Goal: Find specific page/section: Find specific page/section

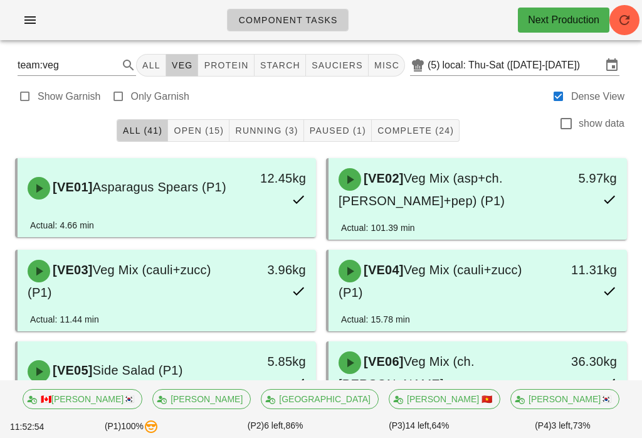
click at [204, 113] on div "All (41) Open (15) Running (3) Paused (1) Complete (24) show data" at bounding box center [321, 130] width 627 height 40
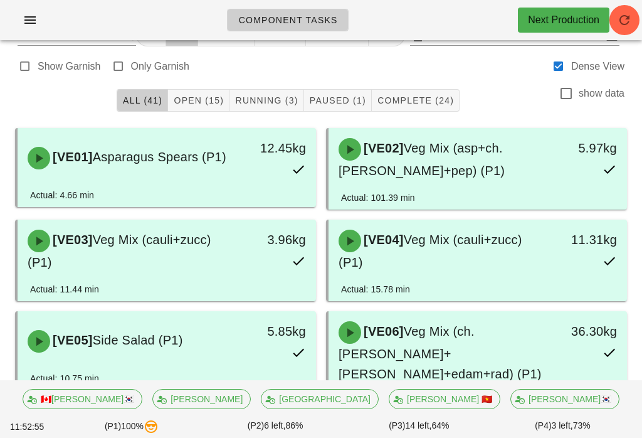
scroll to position [23, 0]
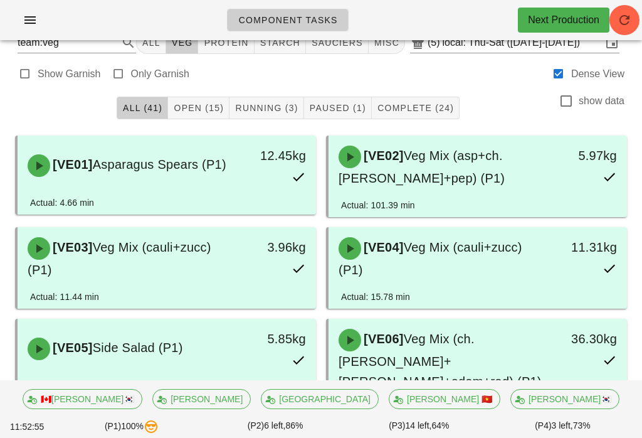
click at [207, 97] on button "Open (15)" at bounding box center [198, 108] width 61 height 23
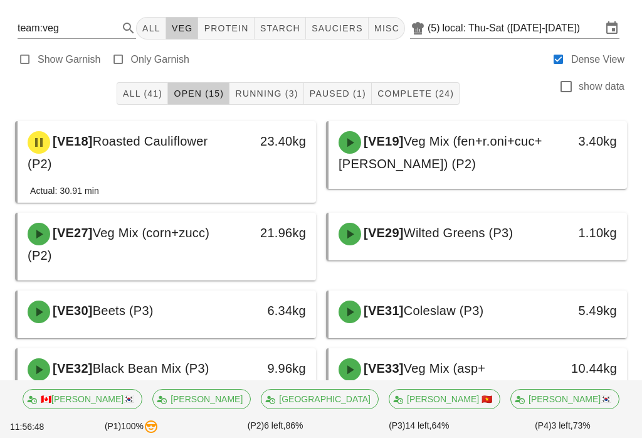
scroll to position [39, 0]
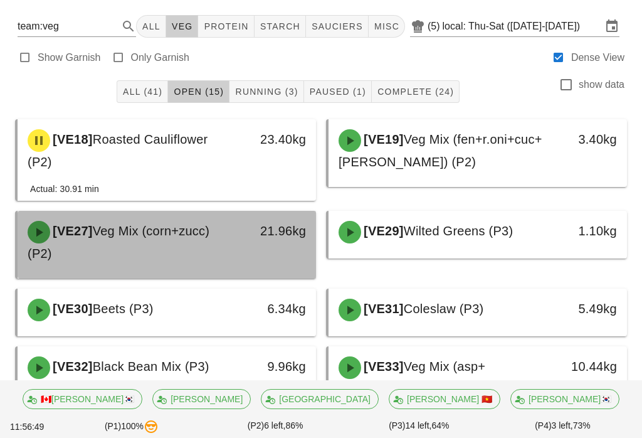
click at [284, 234] on div "21.96kg" at bounding box center [277, 231] width 58 height 20
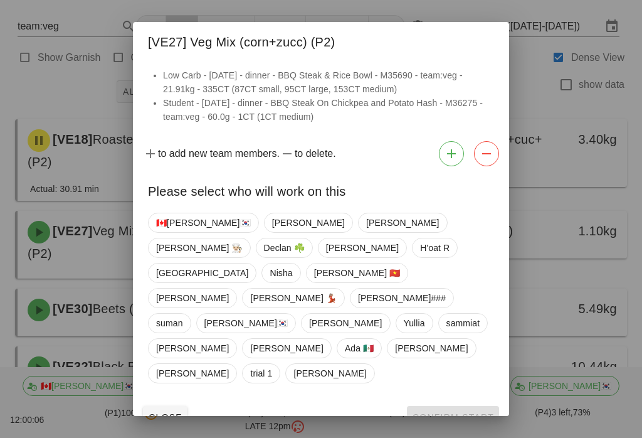
click at [175, 406] on button "Close" at bounding box center [165, 417] width 45 height 23
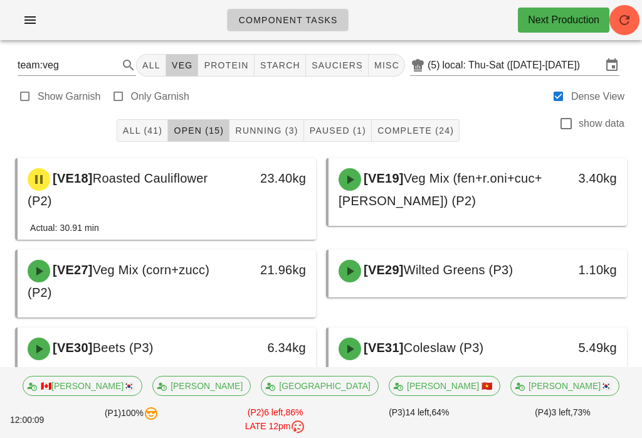
click at [33, 26] on icon "button" at bounding box center [30, 20] width 15 height 15
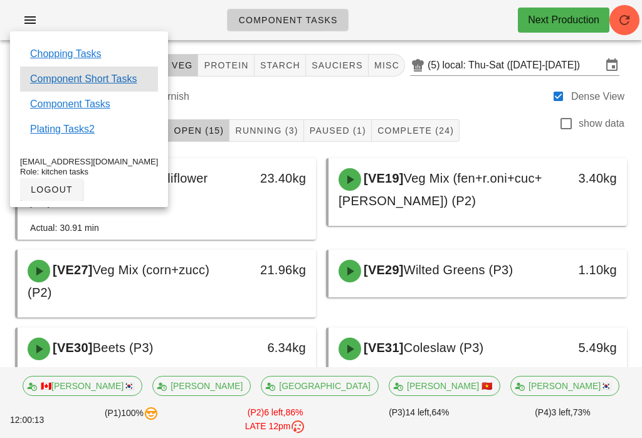
click at [98, 78] on link "Component Short Tasks" at bounding box center [83, 78] width 107 height 15
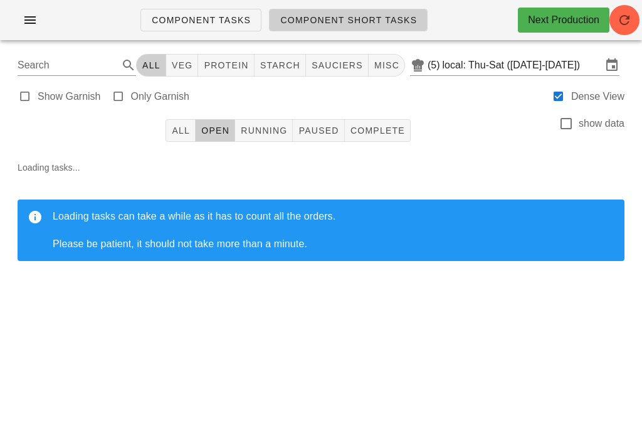
click at [181, 133] on span "All" at bounding box center [180, 130] width 19 height 10
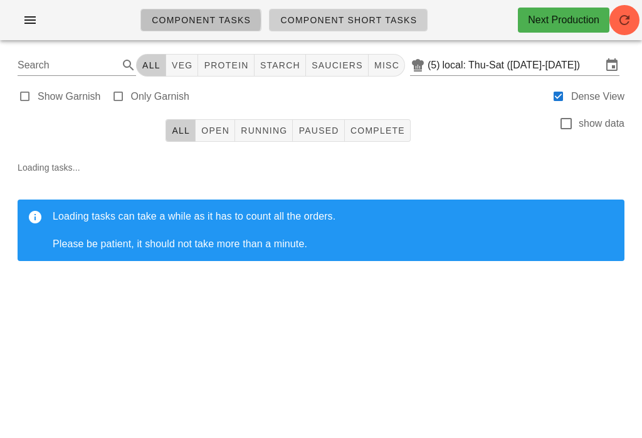
click at [241, 24] on span "Component Tasks" at bounding box center [201, 20] width 100 height 10
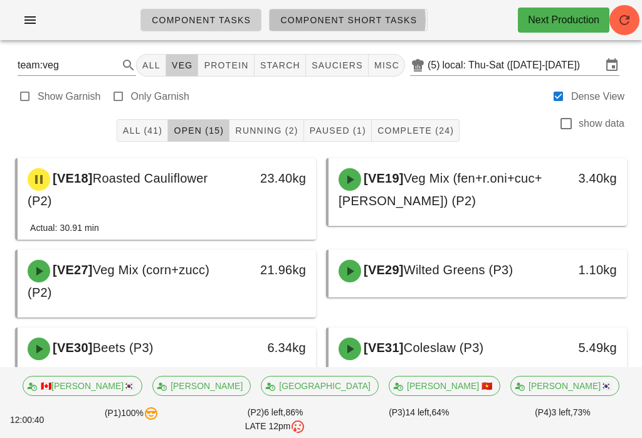
click at [302, 23] on span "Component Short Tasks" at bounding box center [348, 20] width 137 height 10
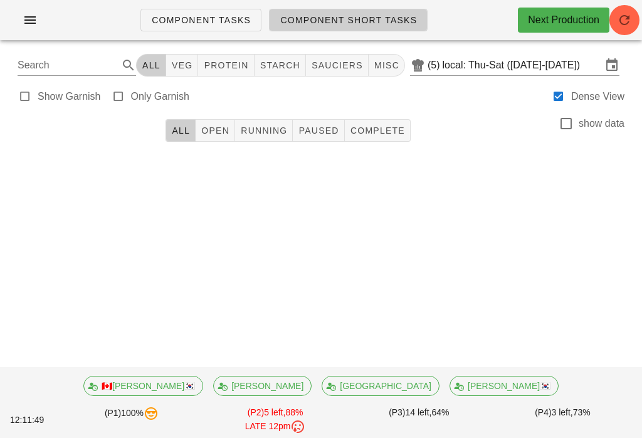
click at [193, 63] on span "veg" at bounding box center [182, 65] width 22 height 10
type input "team:veg"
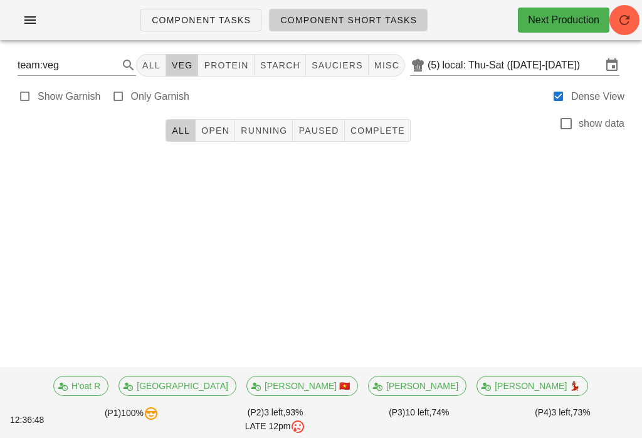
click at [631, 23] on icon "button" at bounding box center [624, 20] width 15 height 15
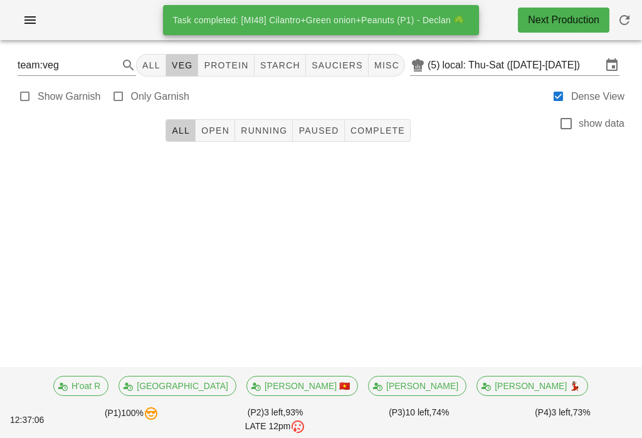
click at [160, 61] on span "All" at bounding box center [151, 65] width 19 height 10
click at [187, 72] on button "veg" at bounding box center [182, 65] width 33 height 23
type input "team:veg"
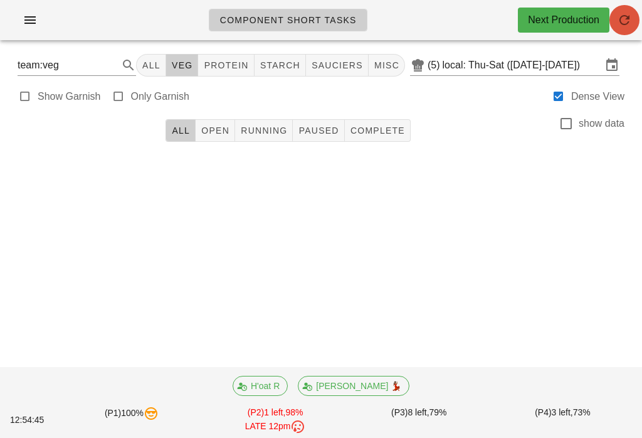
click at [627, 9] on button "button" at bounding box center [624, 20] width 30 height 30
click at [159, 66] on span "All" at bounding box center [151, 65] width 19 height 10
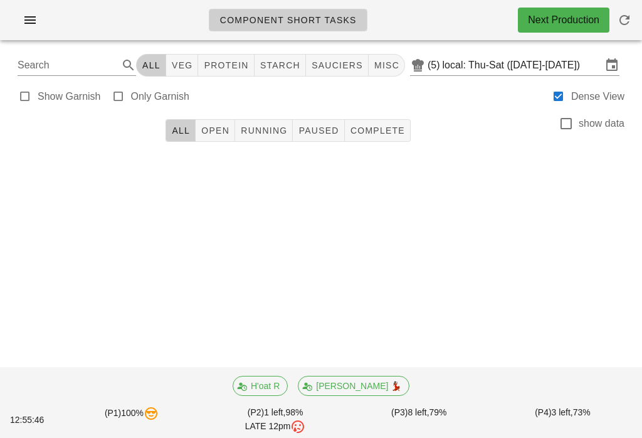
click at [485, 57] on input "local: Thu-Sat ([DATE]-[DATE])" at bounding box center [522, 65] width 159 height 20
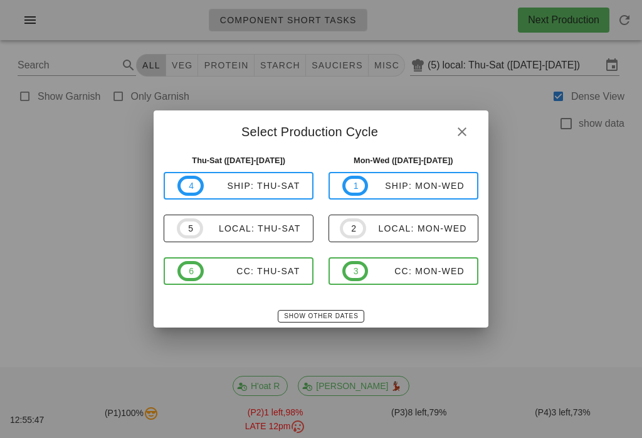
click at [234, 235] on span "5 local: Thu-Sat" at bounding box center [238, 228] width 123 height 20
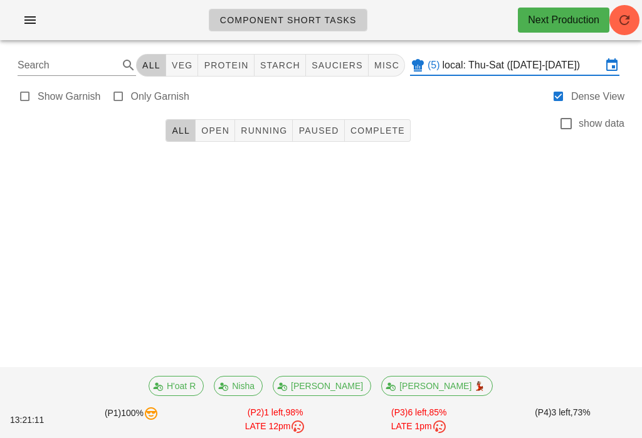
click at [190, 56] on button "veg" at bounding box center [182, 65] width 33 height 23
type input "team:veg"
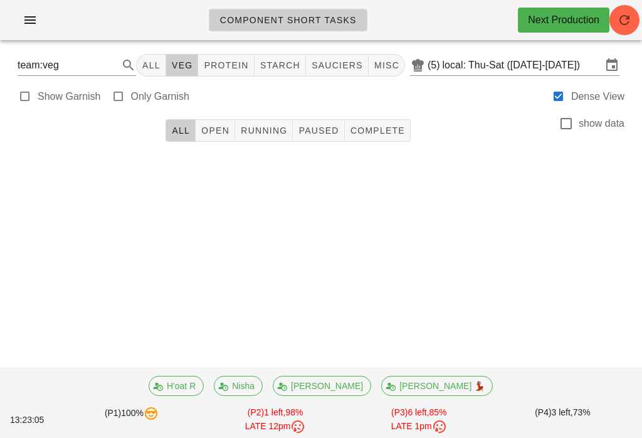
click at [626, 33] on button "button" at bounding box center [624, 20] width 30 height 30
